Goal: Obtain resource: Download file/media

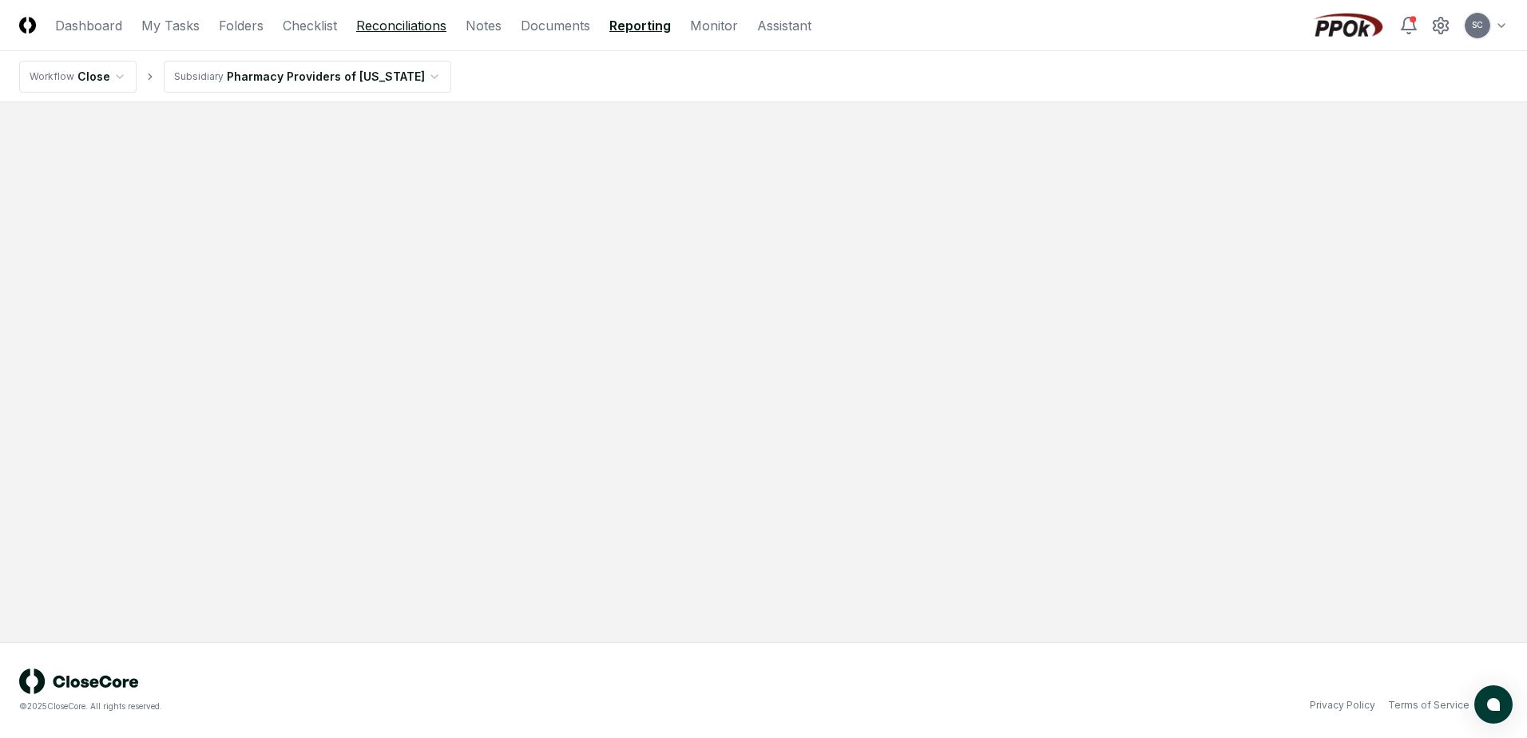
click at [400, 22] on link "Reconciliations" at bounding box center [401, 25] width 90 height 19
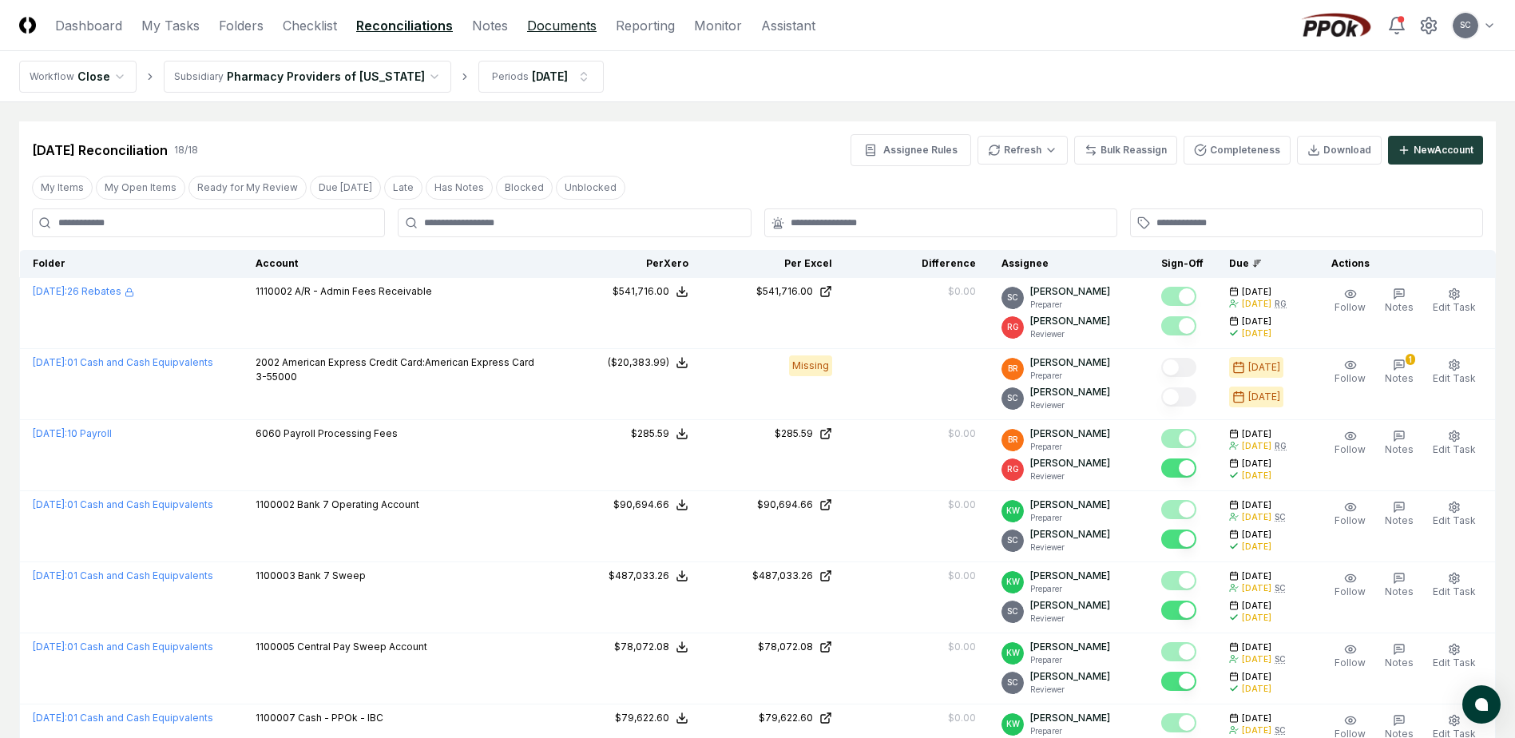
click at [537, 24] on link "Documents" at bounding box center [561, 25] width 69 height 19
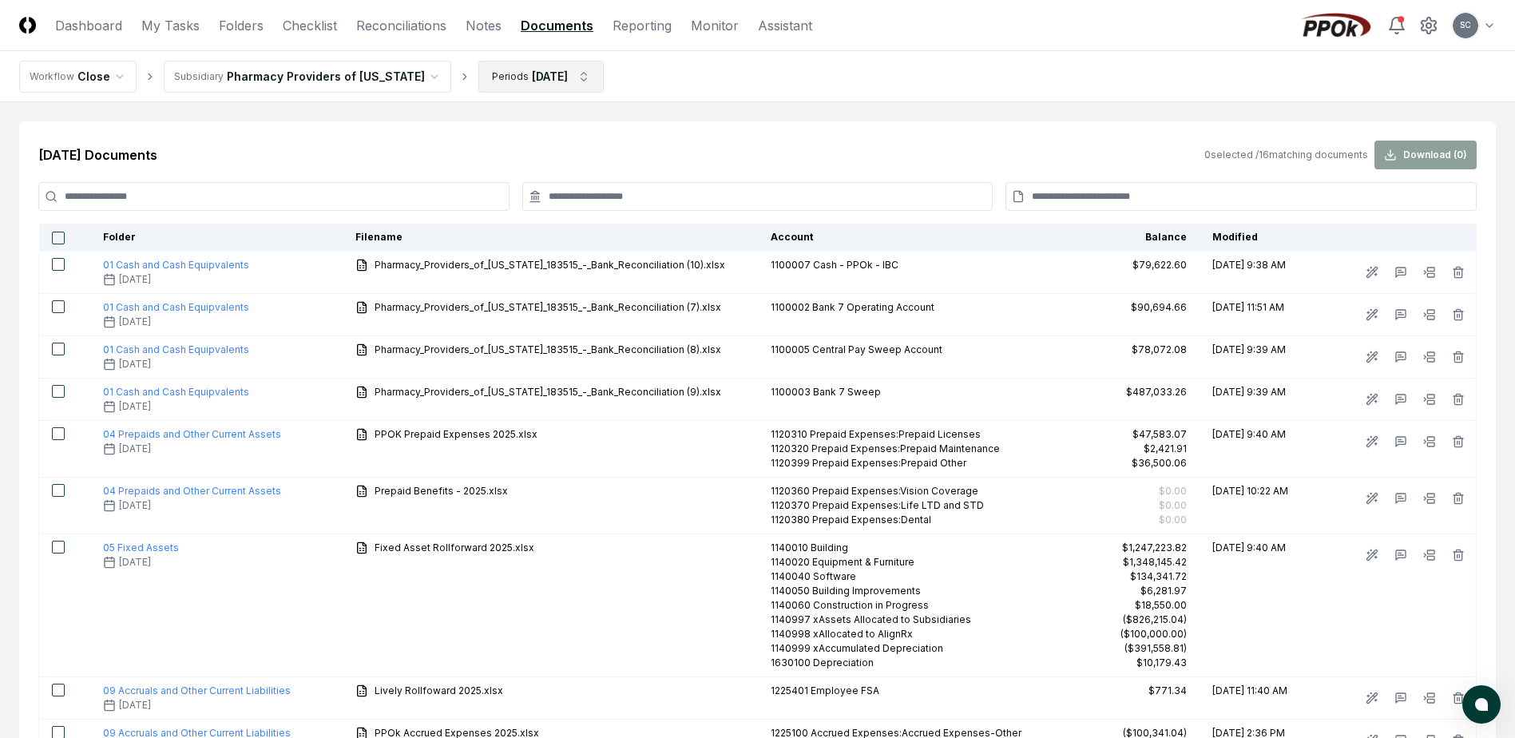
click at [525, 73] on html "CloseCore Dashboard My Tasks Folders Checklist Reconciliations Notes Documents …" at bounding box center [757, 603] width 1515 height 1207
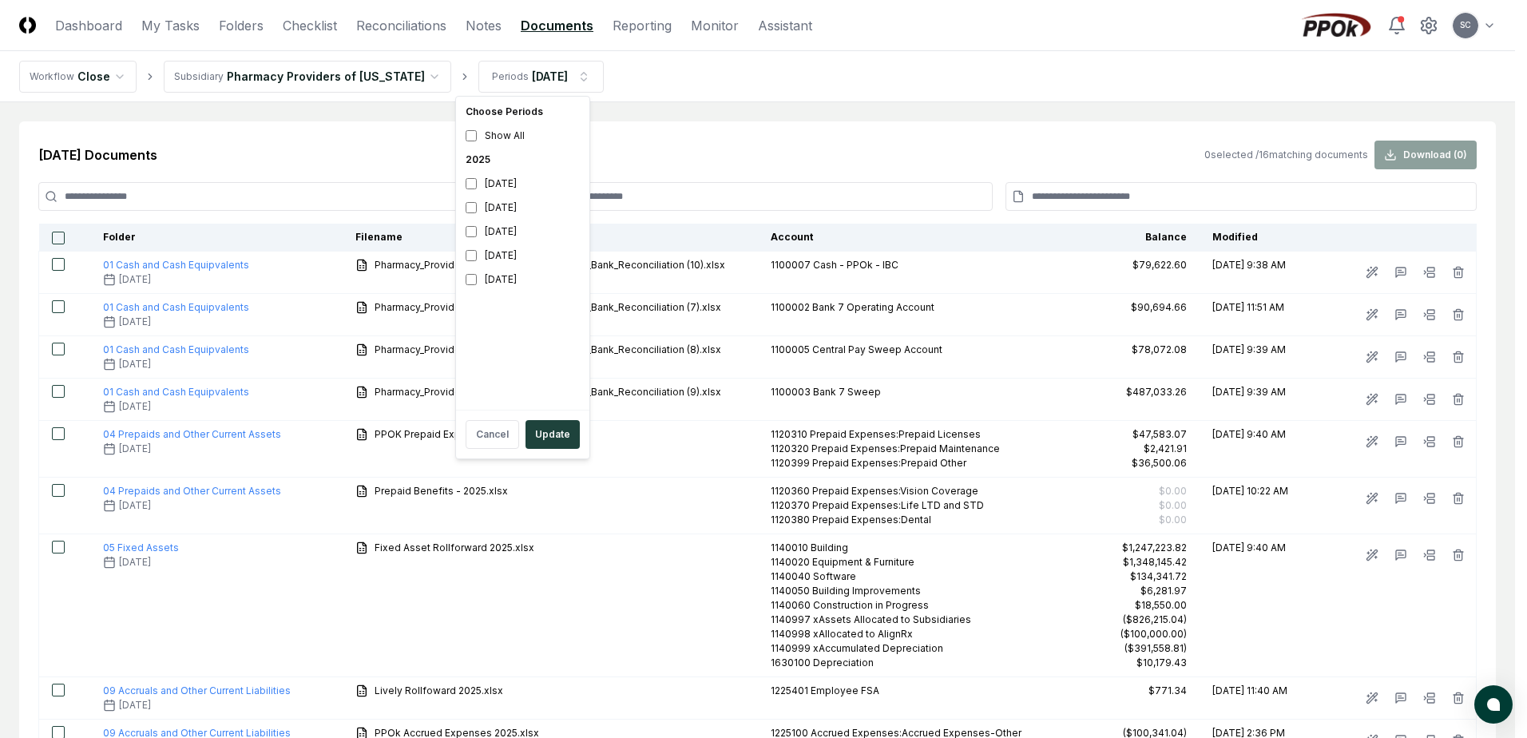
click at [261, 155] on html "CloseCore Dashboard My Tasks Folders Checklist Reconciliations Notes Documents …" at bounding box center [763, 603] width 1527 height 1207
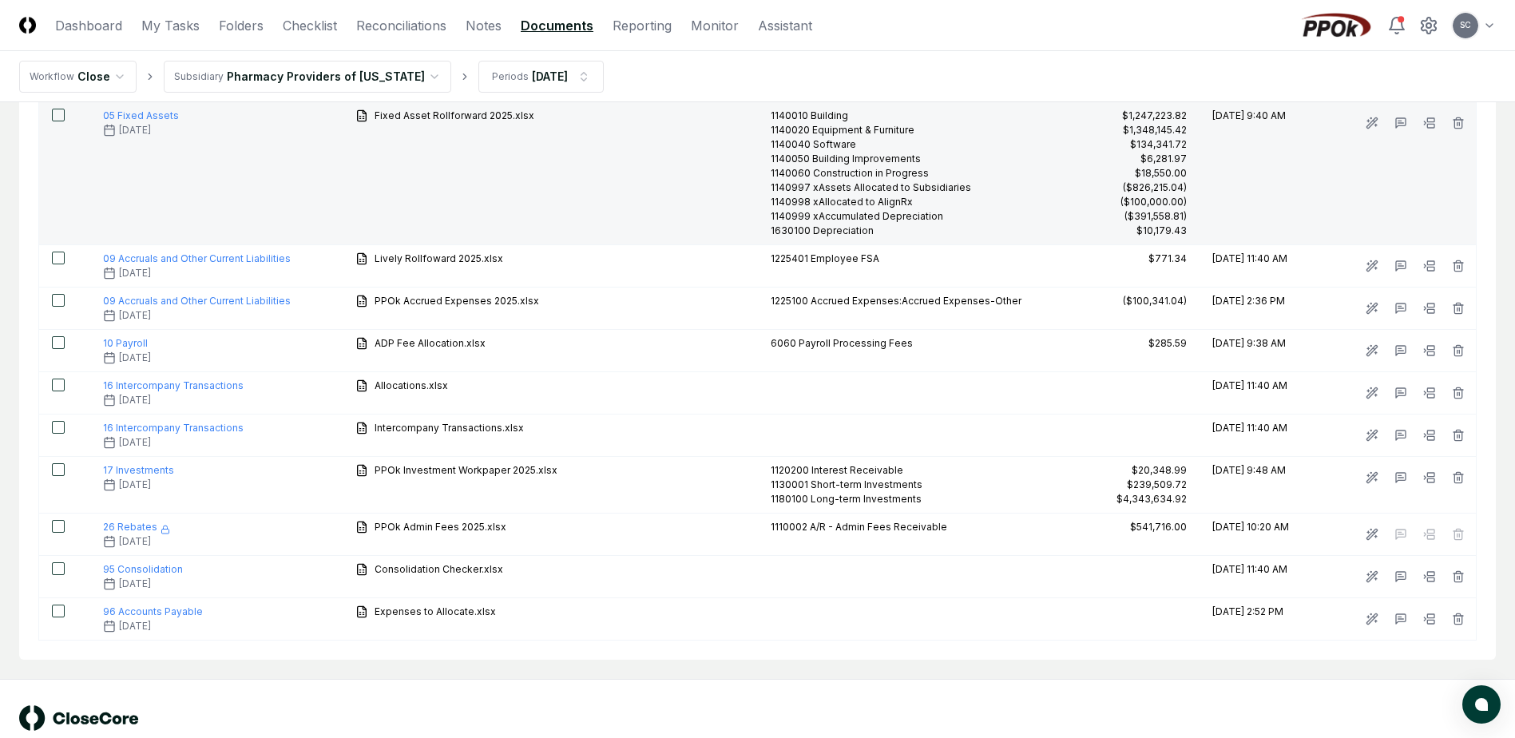
scroll to position [469, 0]
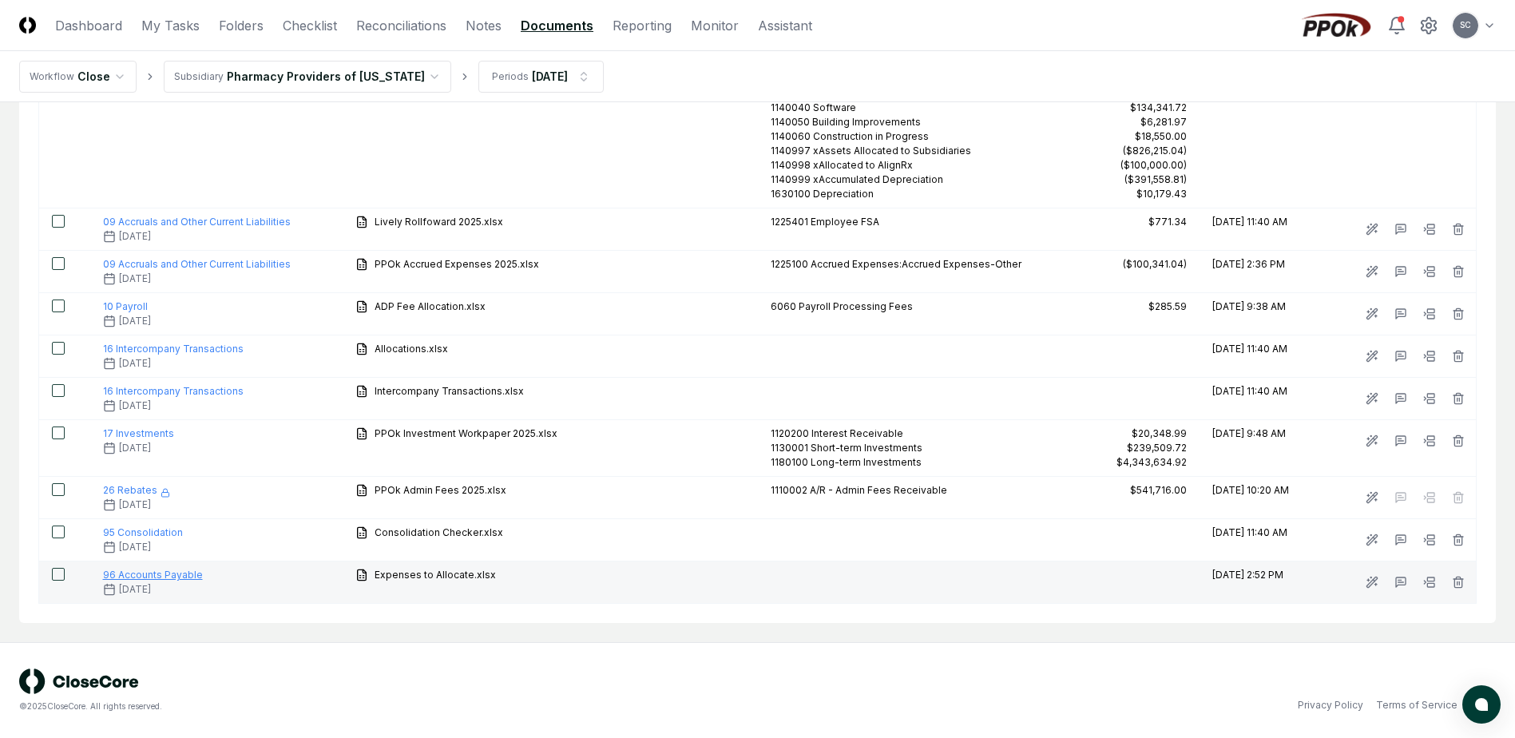
click at [145, 573] on span "96 Accounts Payable" at bounding box center [153, 575] width 100 height 12
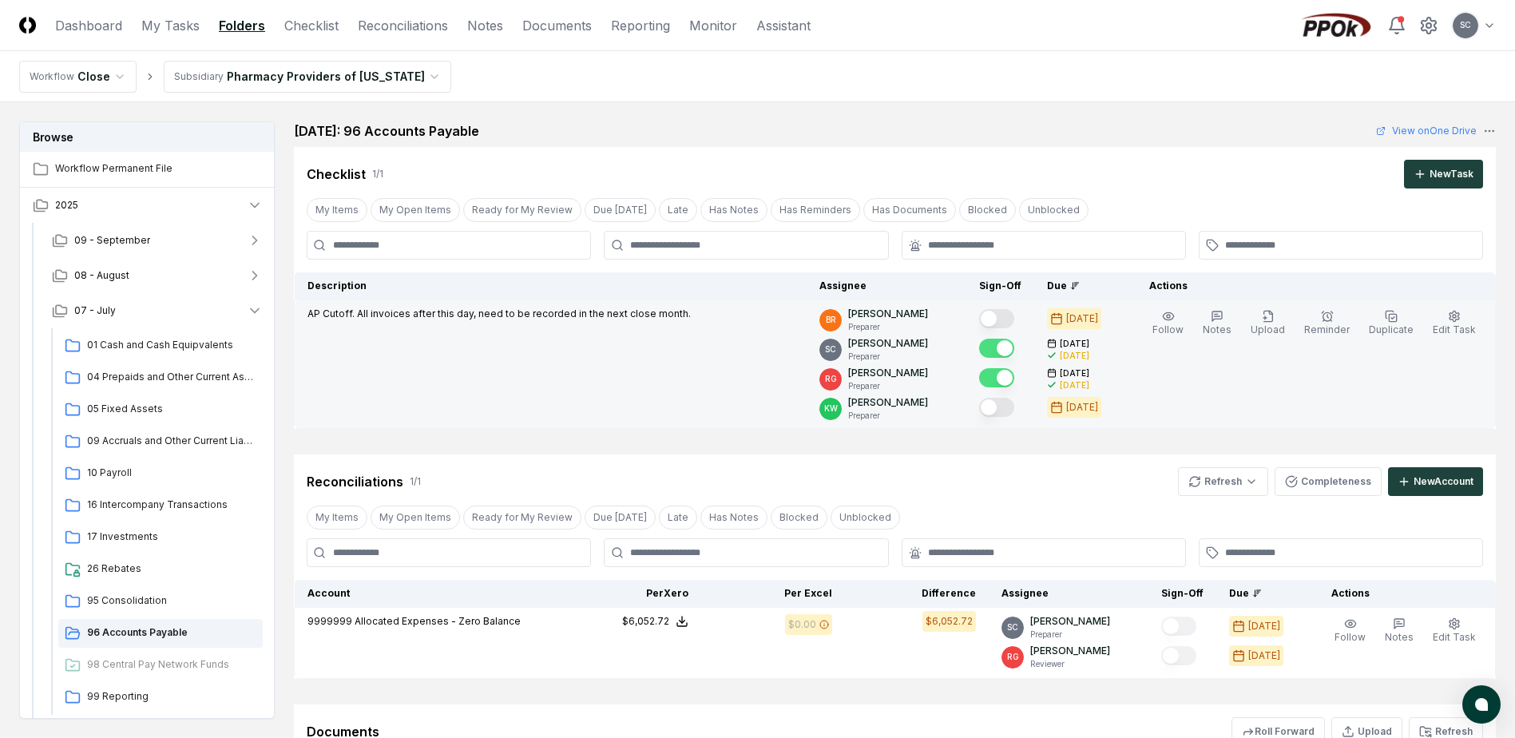
scroll to position [160, 0]
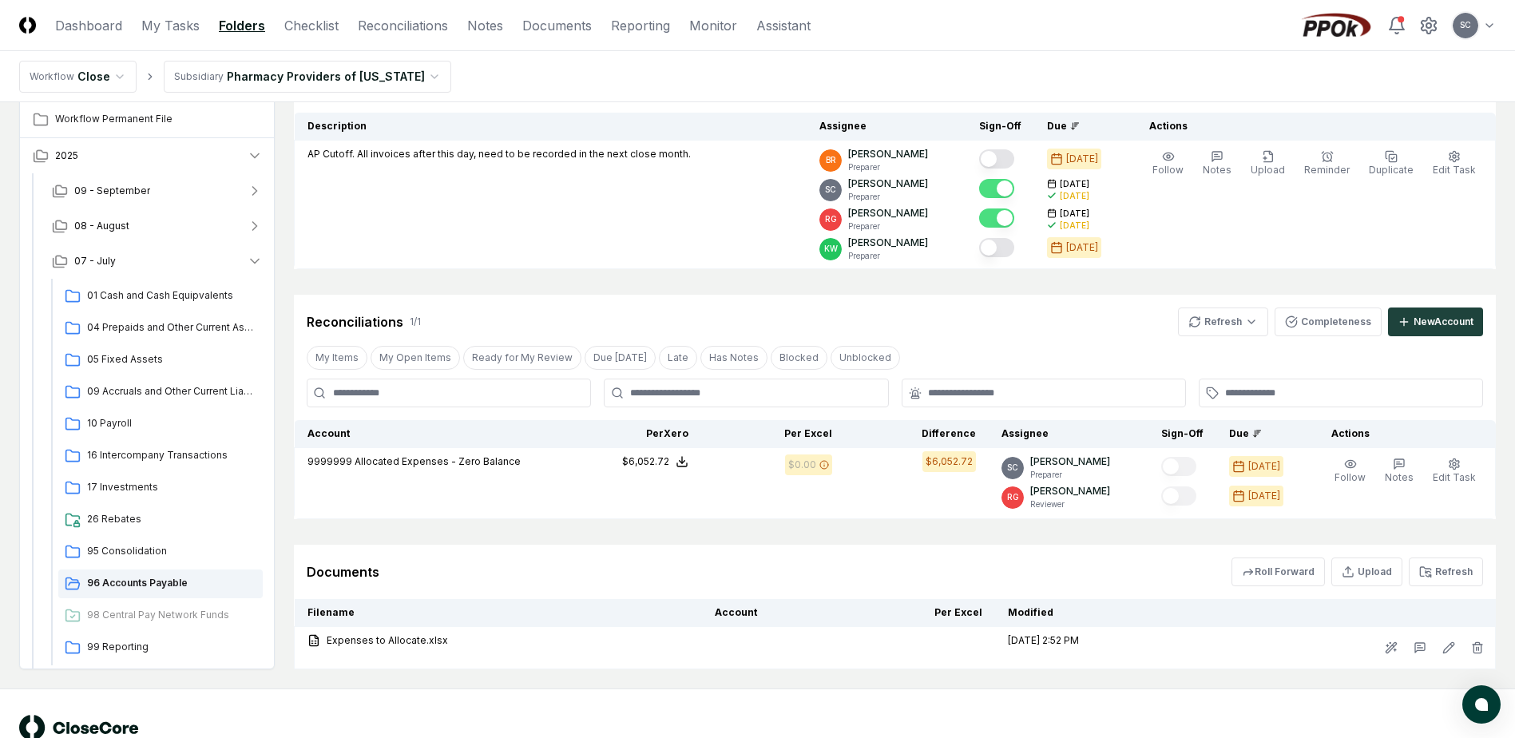
click at [640, 533] on div "Cancel Reassign [DATE]: 96 Accounts Payable View on One Drive Checklist 1 / 1 N…" at bounding box center [895, 316] width 1202 height 708
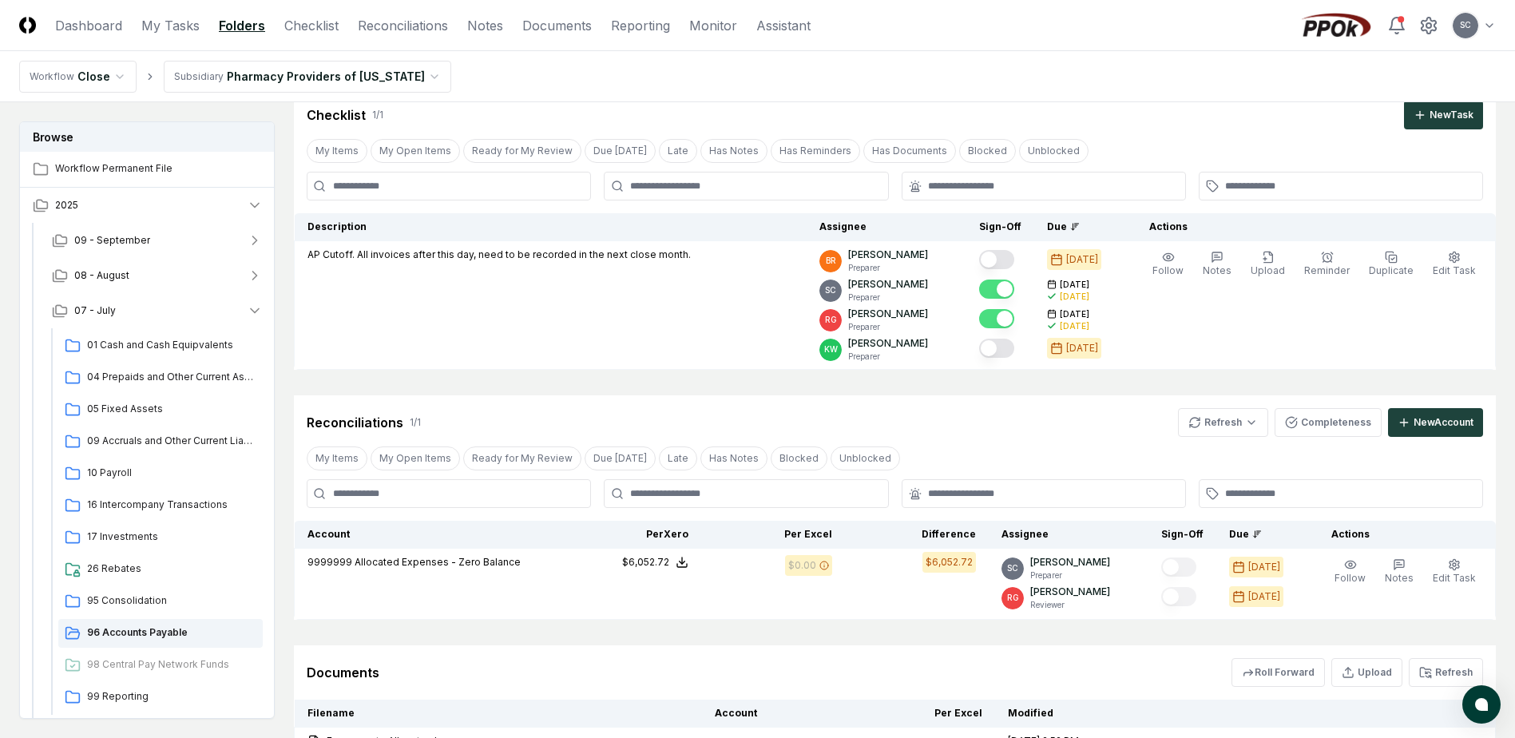
scroll to position [0, 0]
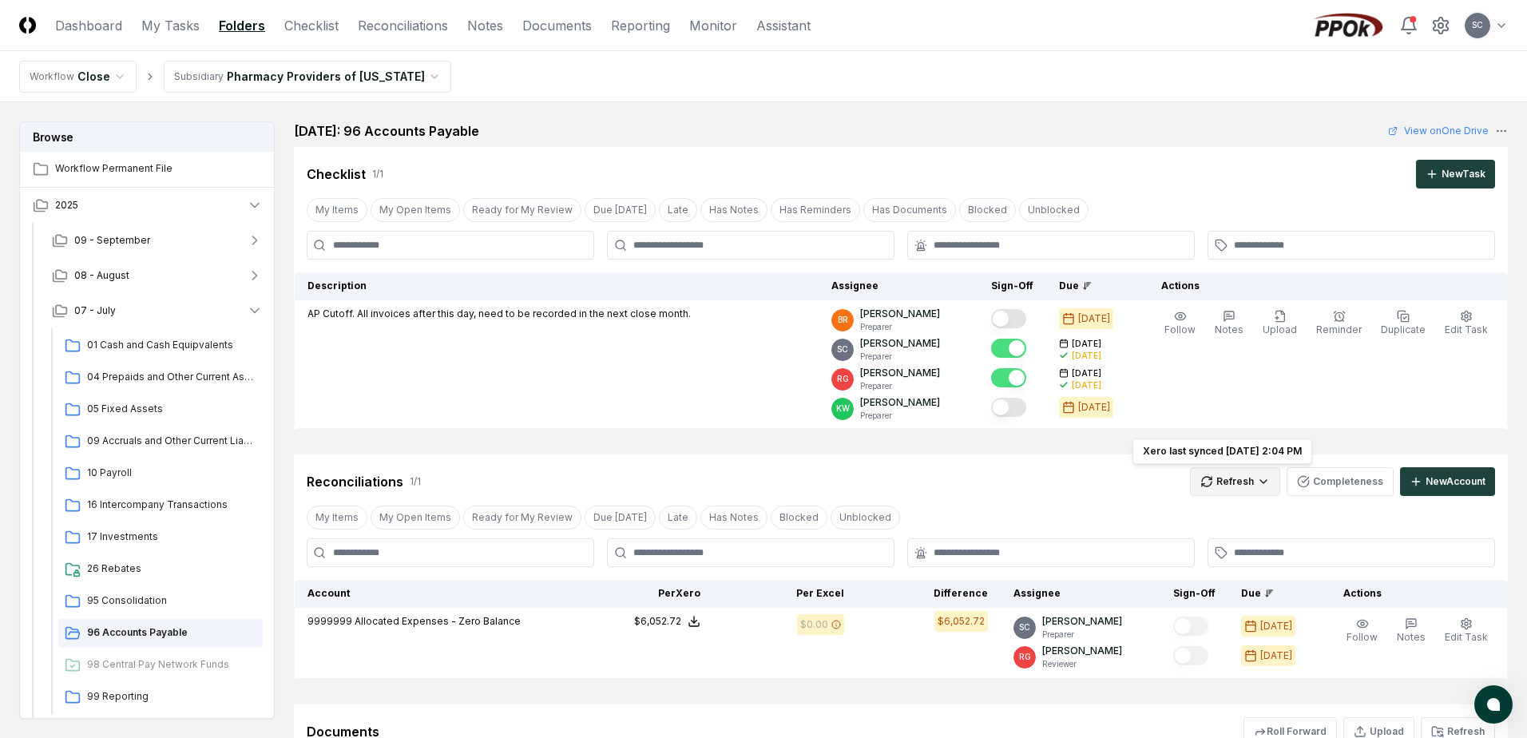
click at [1215, 481] on html "CloseCore Dashboard My Tasks Folders Checklist Reconciliations Notes Documents …" at bounding box center [763, 472] width 1527 height 944
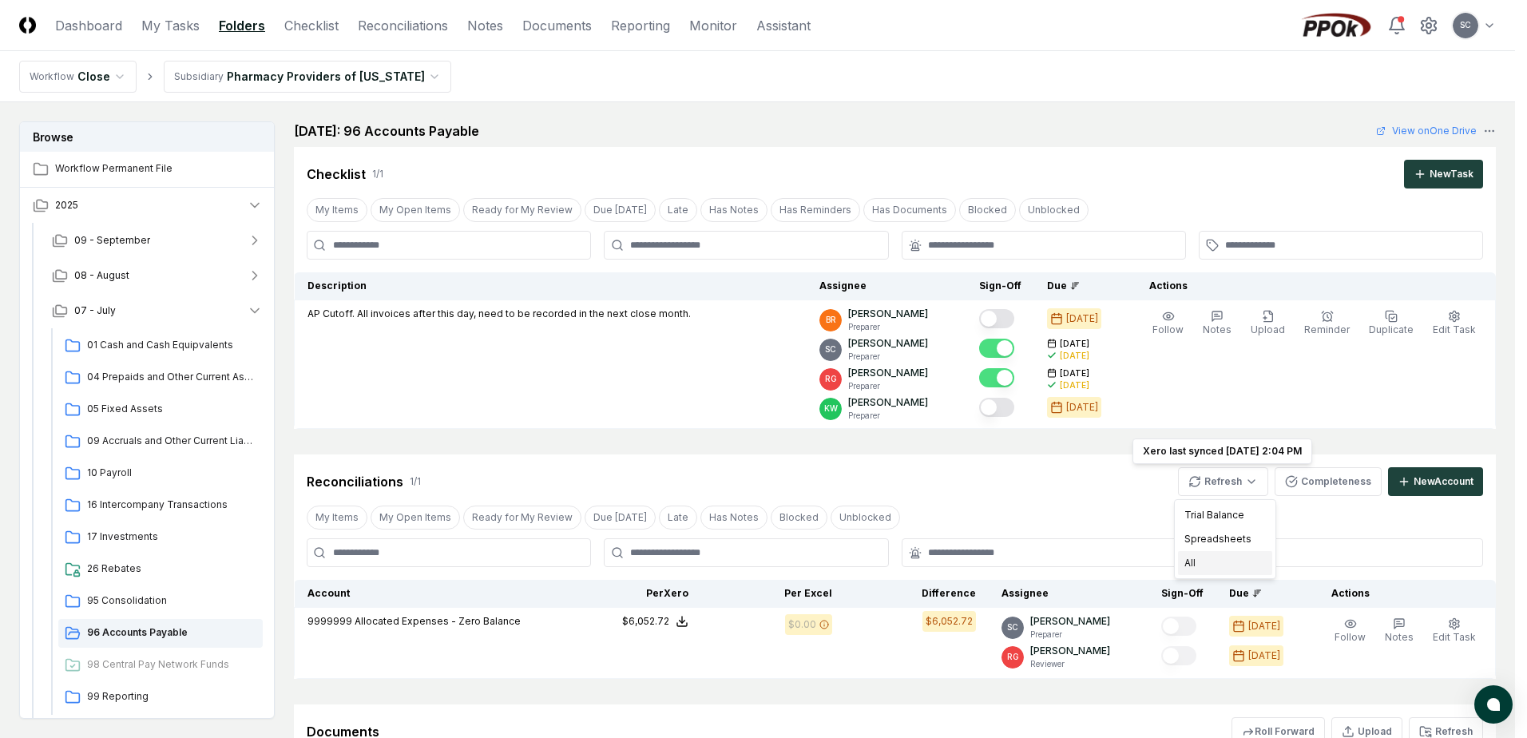
click at [1195, 569] on div "All" at bounding box center [1225, 563] width 94 height 24
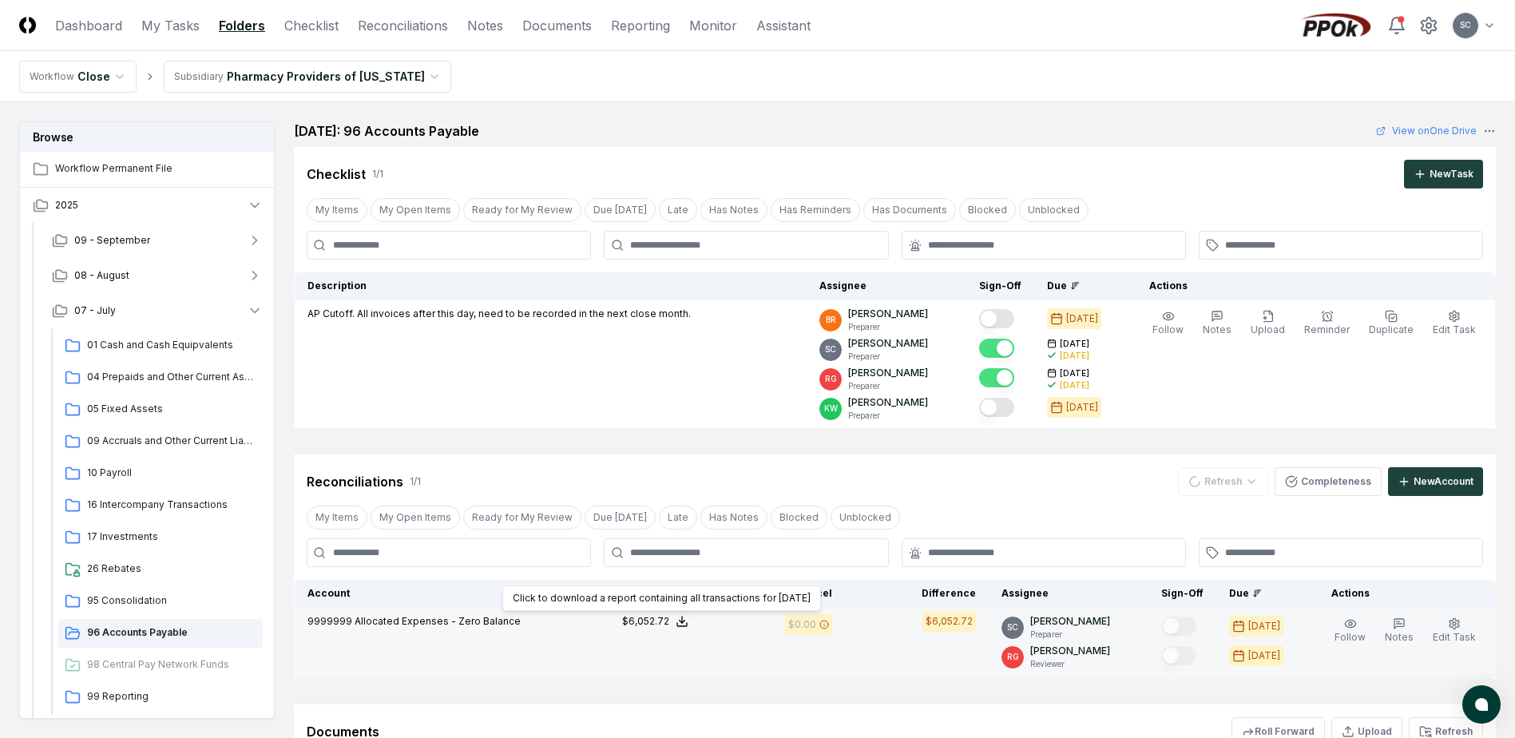
click at [663, 620] on div "$6,052.72" at bounding box center [645, 621] width 47 height 14
click at [668, 581] on button "Download .xlsx" at bounding box center [680, 583] width 111 height 29
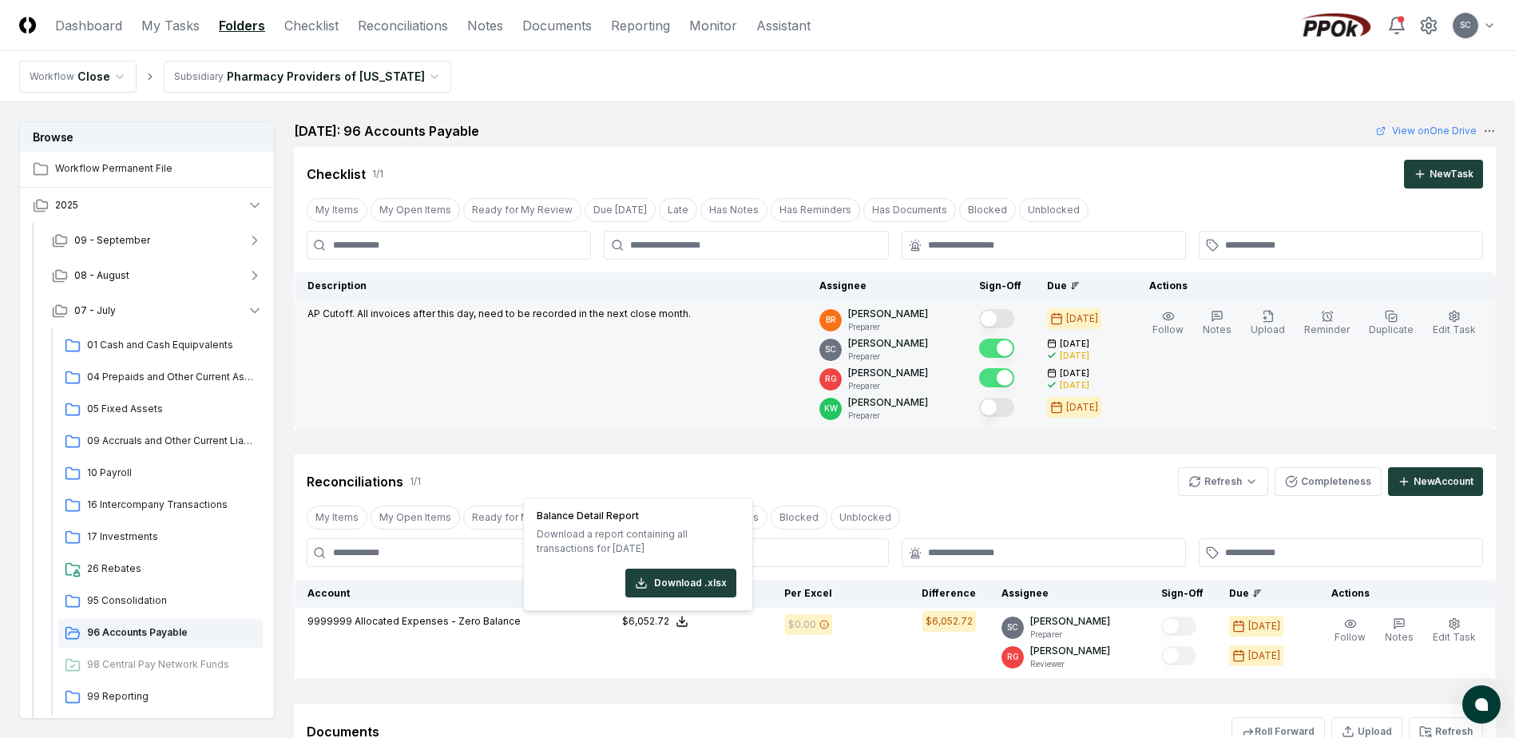
click at [592, 385] on td "AP Cutoff. All invoices after this day, need to be recorded in the next close m…" at bounding box center [551, 364] width 513 height 129
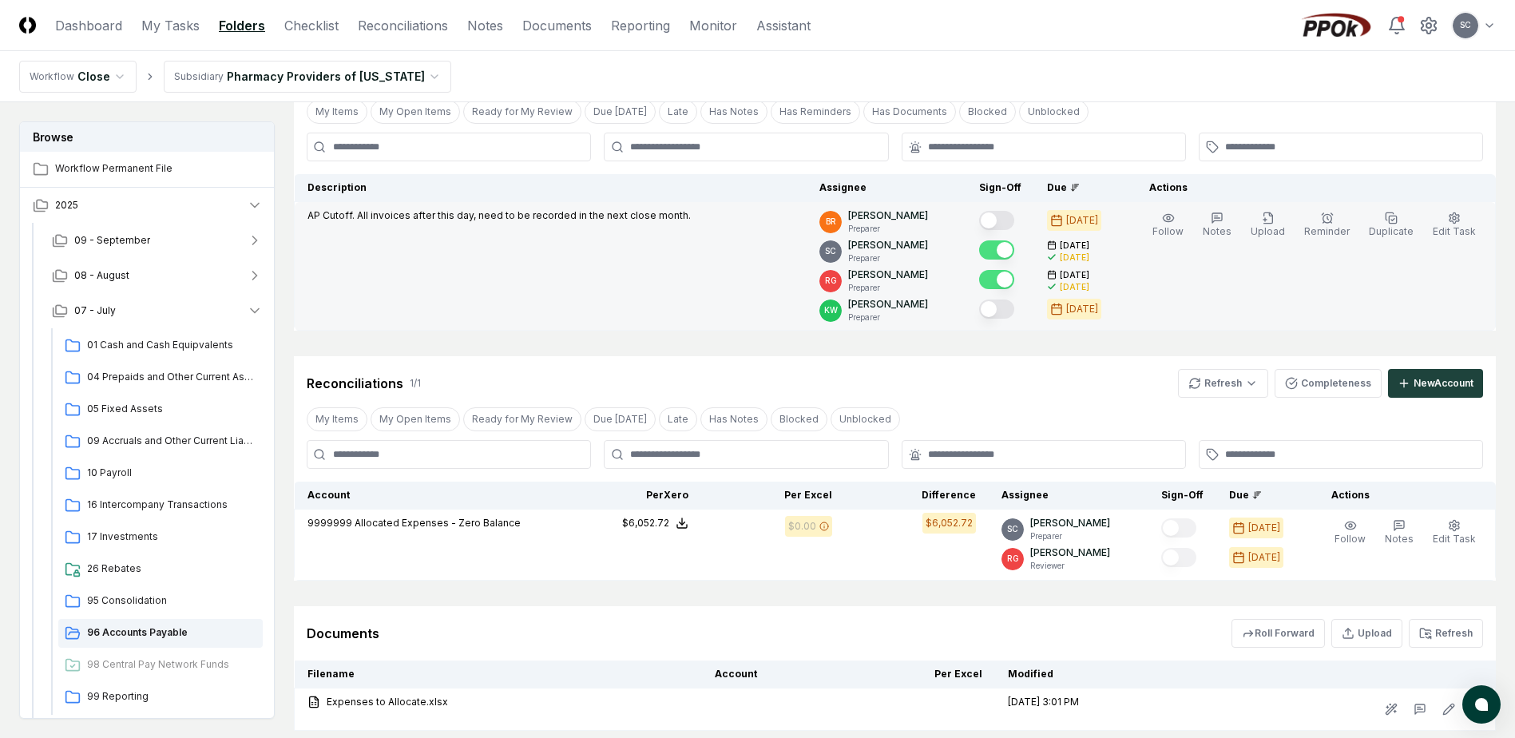
scroll to position [206, 0]
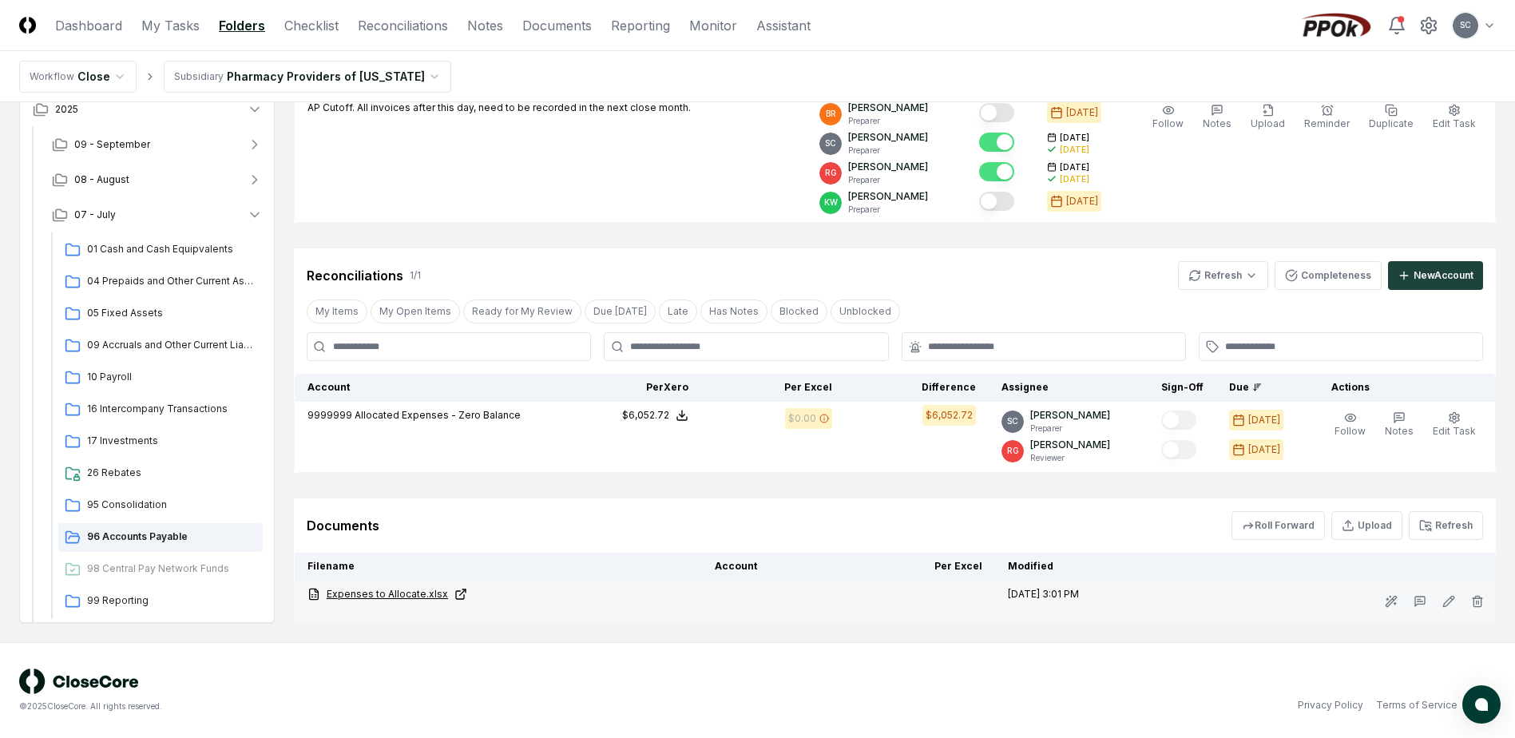
click at [387, 595] on link "Expenses to Allocate.xlsx" at bounding box center [498, 594] width 382 height 14
